Goal: Task Accomplishment & Management: Use online tool/utility

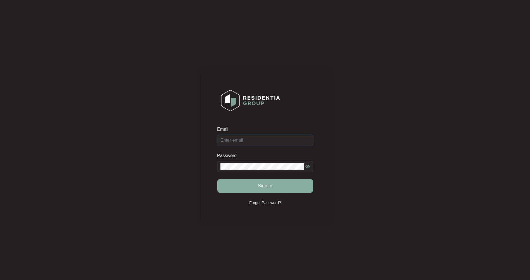
type input "[EMAIL_ADDRESS][DOMAIN_NAME]"
click at [269, 186] on span "Sign in" at bounding box center [265, 185] width 15 height 7
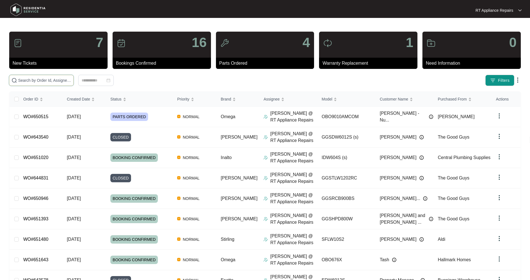
click at [41, 83] on input "text" at bounding box center [44, 80] width 53 height 6
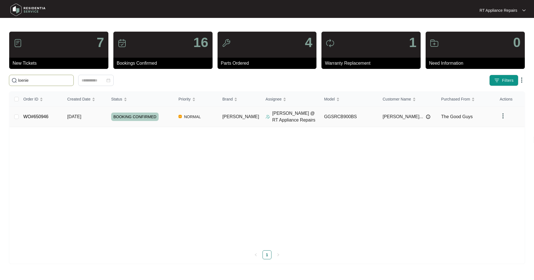
type input "loenie"
click at [74, 114] on span "[DATE]" at bounding box center [74, 116] width 14 height 5
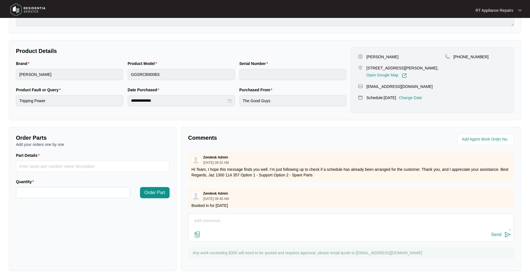
scroll to position [8, 0]
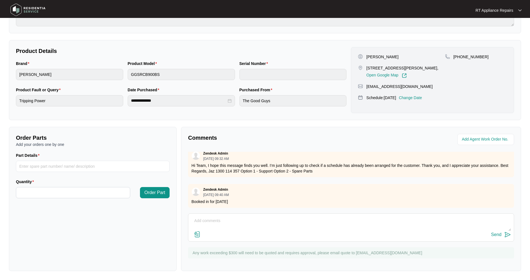
click at [227, 218] on textarea at bounding box center [351, 223] width 320 height 15
paste textarea "[DATE] 13:05 - 13:35 Customer has cut out wall in front of rangehood for access…"
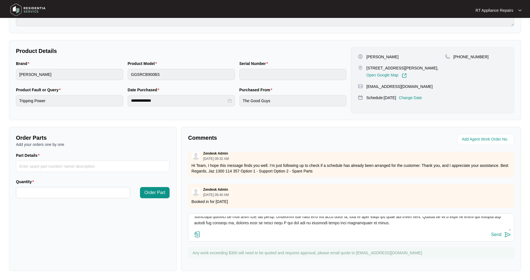
click at [402, 222] on textarea at bounding box center [351, 223] width 320 height 15
click at [334, 223] on textarea at bounding box center [351, 223] width 320 height 15
click at [332, 222] on textarea at bounding box center [351, 223] width 320 height 15
drag, startPoint x: 331, startPoint y: 222, endPoint x: 335, endPoint y: 223, distance: 4.0
click at [335, 223] on textarea at bounding box center [351, 223] width 320 height 15
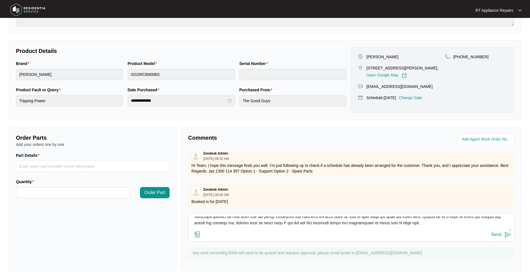
click at [441, 224] on textarea at bounding box center [351, 223] width 320 height 15
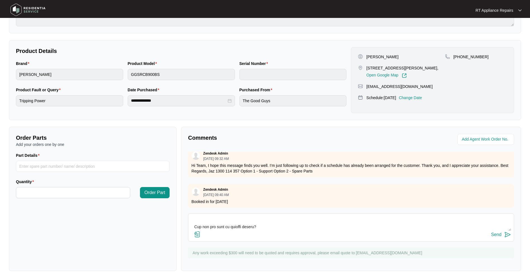
scroll to position [74, 0]
click at [283, 224] on textarea at bounding box center [351, 223] width 320 height 15
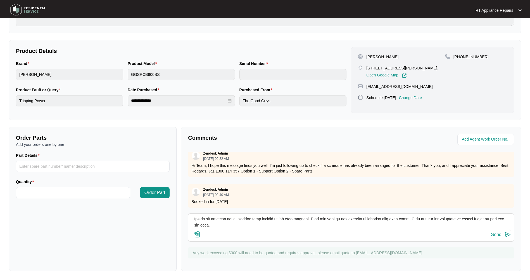
scroll to position [92, 0]
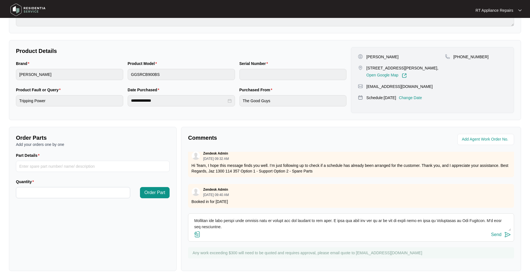
drag, startPoint x: 193, startPoint y: 219, endPoint x: 247, endPoint y: 234, distance: 56.2
click at [247, 234] on div "Send" at bounding box center [351, 227] width 326 height 28
drag, startPoint x: 375, startPoint y: 226, endPoint x: 379, endPoint y: 226, distance: 3.5
click at [375, 226] on textarea at bounding box center [351, 223] width 320 height 15
type textarea "[DATE] 13:05 - 13:35 Customer has cut out wall in front of rangehood for access…"
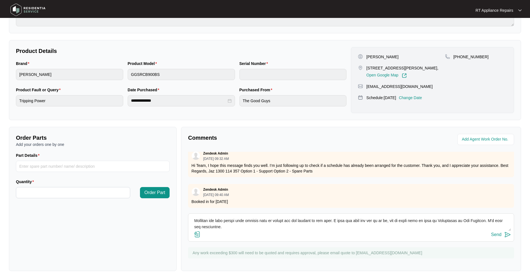
click at [508, 234] on img at bounding box center [508, 234] width 7 height 7
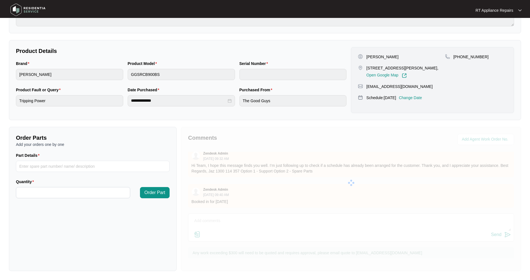
scroll to position [0, 0]
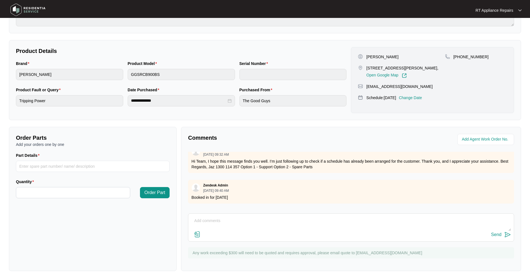
click at [234, 222] on textarea at bounding box center [351, 223] width 320 height 15
paste textarea "[PERSON_NAME] Rangehood M: GGSRCB900BS S: AB9231000243"
type textarea "[PERSON_NAME] Rangehood M: GGSRCB900BS S: AB9231000243"
click at [200, 234] on img at bounding box center [197, 234] width 7 height 7
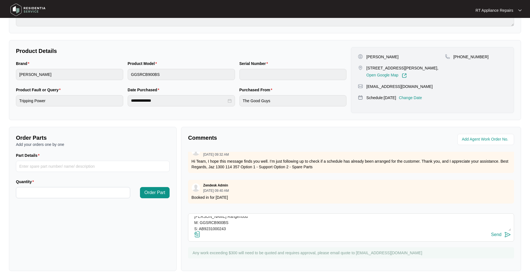
click at [0, 0] on input "file" at bounding box center [0, 0] width 0 height 0
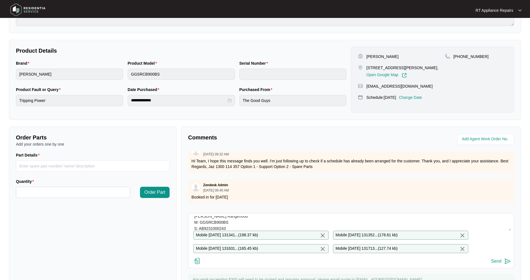
click at [508, 264] on img at bounding box center [508, 260] width 7 height 7
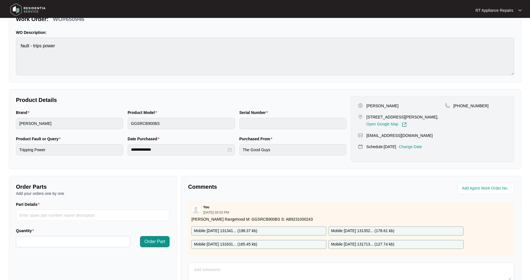
scroll to position [0, 0]
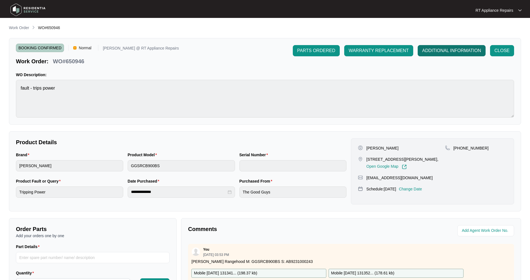
click at [459, 53] on span "ADDITIONAL INFORMATION" at bounding box center [451, 50] width 59 height 7
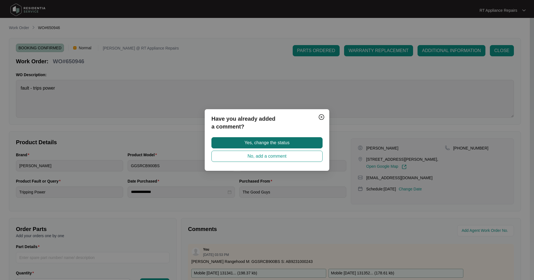
click at [287, 141] on span "Yes, change the status" at bounding box center [267, 142] width 45 height 7
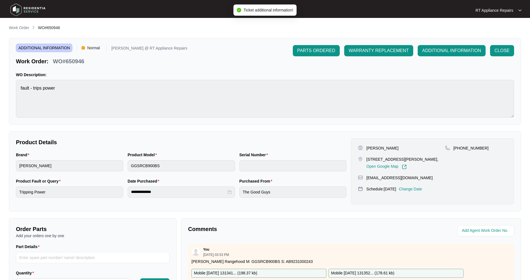
click at [509, 8] on p "RT Appliance Repairs" at bounding box center [495, 11] width 38 height 6
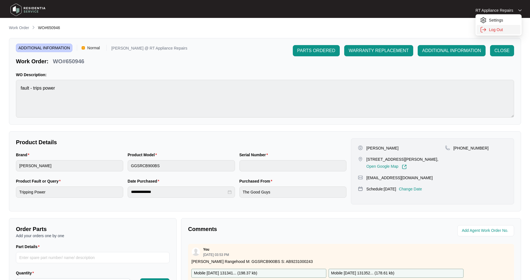
click at [502, 29] on p "Log Out" at bounding box center [503, 30] width 28 height 6
